Goal: Information Seeking & Learning: Understand process/instructions

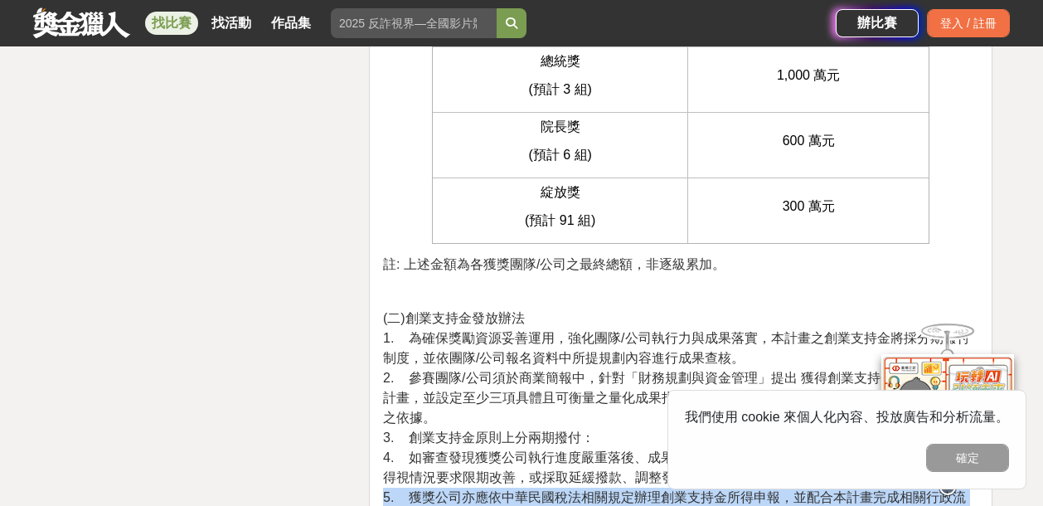
scroll to position [4849, 0]
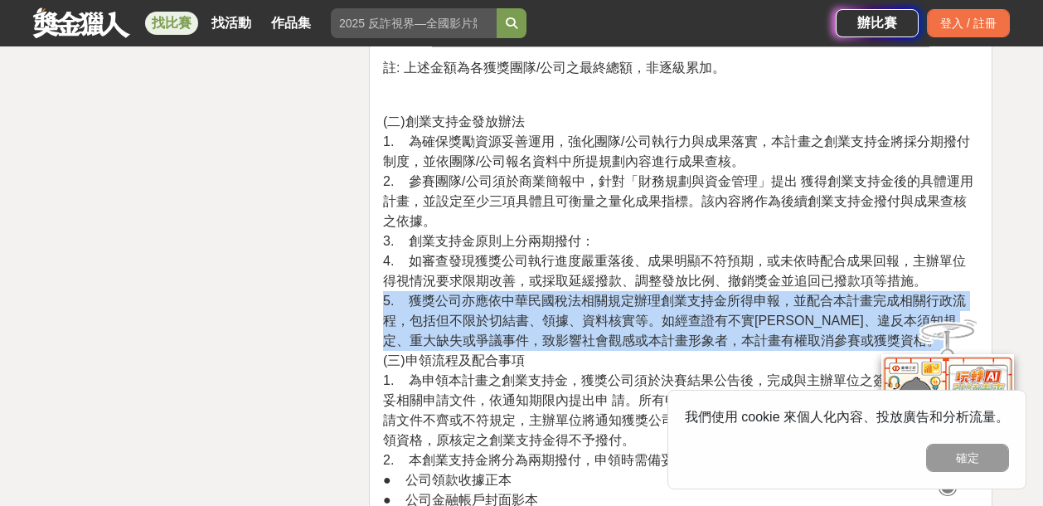
click at [690, 293] on span "5. 獲獎公司亦應依中華民國稅法相關規定辦理創業支持金所得申報，並配合本計畫完成相關行政流程，包括但不限於切結書、領據、資料核實等。如經查證有不實[PERSO…" at bounding box center [674, 320] width 583 height 54
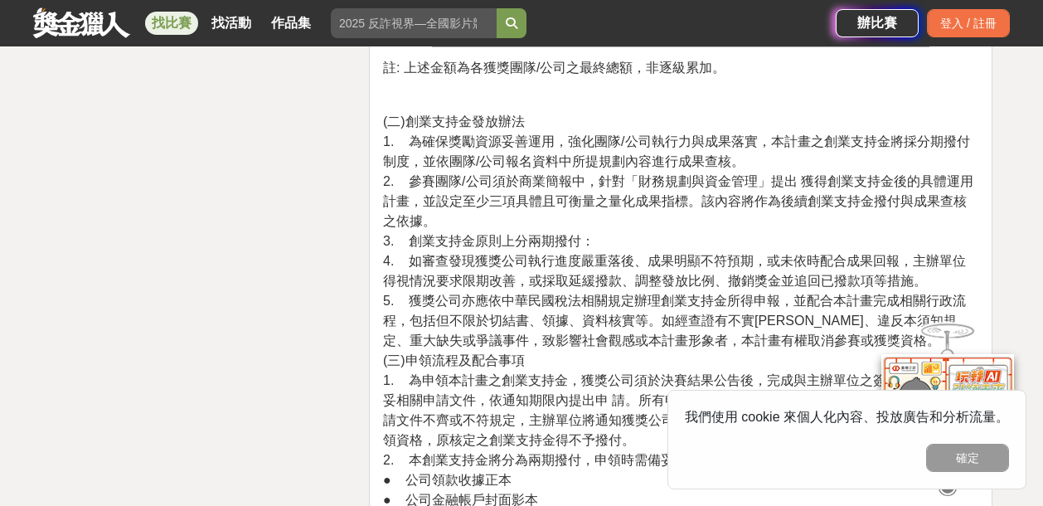
click at [690, 293] on span "5. 獲獎公司亦應依中華民國稅法相關規定辦理創業支持金所得申報，並配合本計畫完成相關行政流程，包括但不限於切結書、領據、資料核實等。如經查證有不實[PERSO…" at bounding box center [674, 320] width 583 height 54
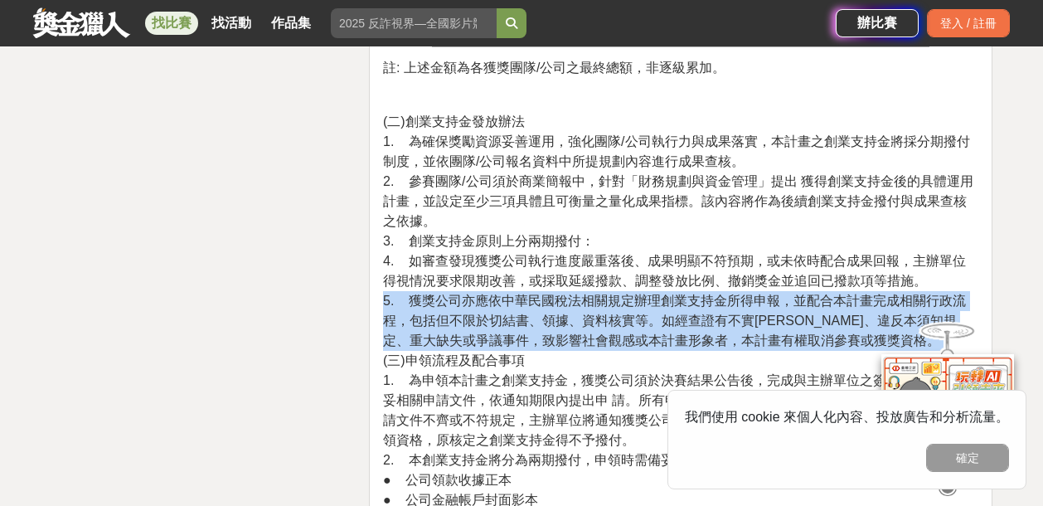
click at [690, 293] on span "5. 獲獎公司亦應依中華民國稅法相關規定辦理創業支持金所得申報，並配合本計畫完成相關行政流程，包括但不限於切結書、領據、資料核實等。如經查證有不實[PERSO…" at bounding box center [674, 320] width 583 height 54
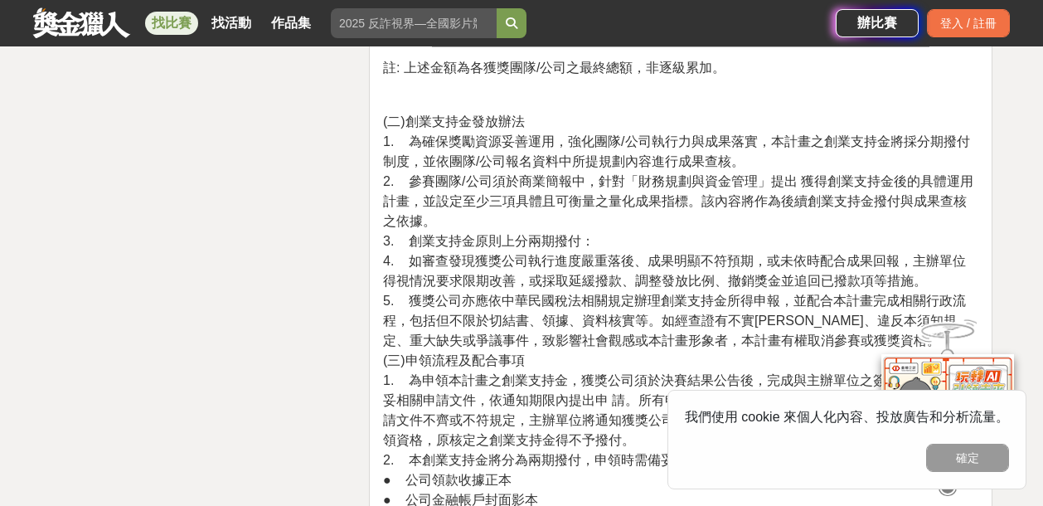
click at [690, 293] on span "5. 獲獎公司亦應依中華民國稅法相關規定辦理創業支持金所得申報，並配合本計畫完成相關行政流程，包括但不限於切結書、領據、資料核實等。如經查證有不實[PERSO…" at bounding box center [674, 320] width 583 height 54
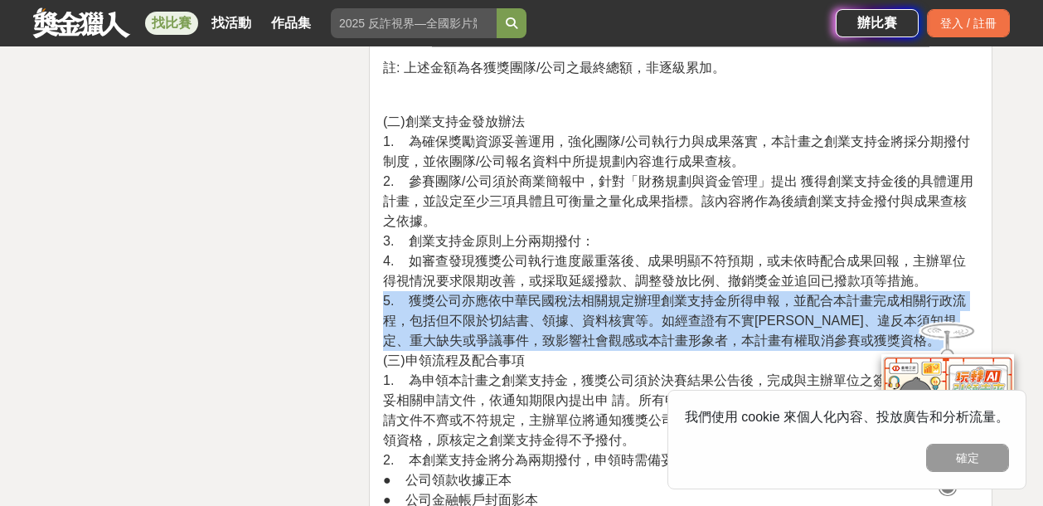
click at [690, 293] on span "5. 獲獎公司亦應依中華民國稅法相關規定辦理創業支持金所得申報，並配合本計畫完成相關行政流程，包括但不限於切結書、領據、資料核實等。如經查證有不實[PERSO…" at bounding box center [674, 320] width 583 height 54
